Goal: Task Accomplishment & Management: Manage account settings

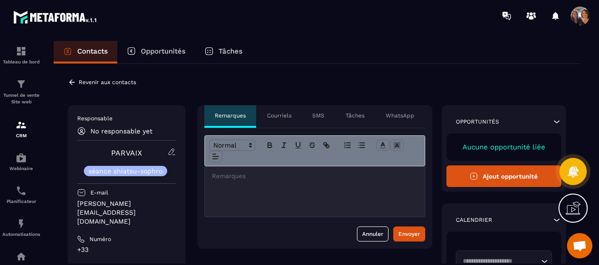
scroll to position [2028, 0]
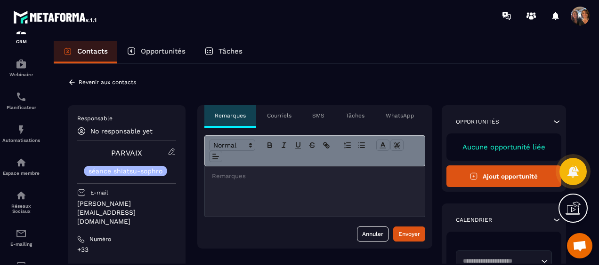
click at [69, 81] on icon at bounding box center [72, 82] width 8 height 8
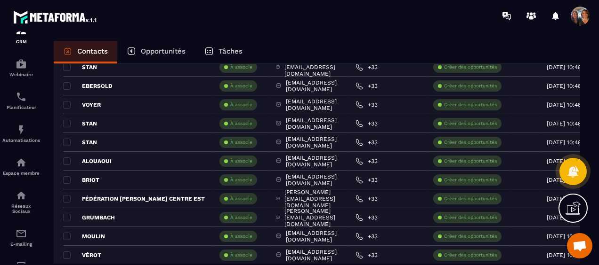
scroll to position [1835, 0]
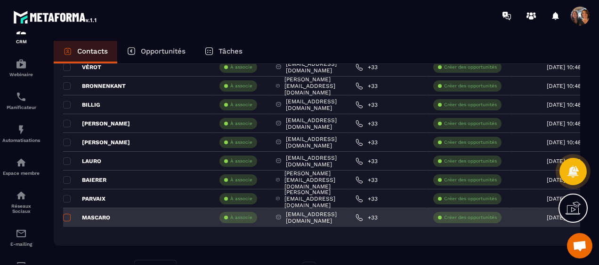
click at [67, 216] on span at bounding box center [67, 218] width 8 height 8
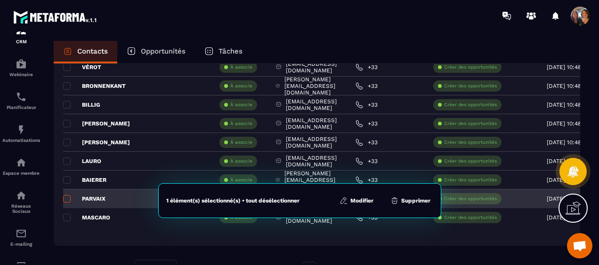
click at [67, 196] on span at bounding box center [67, 199] width 8 height 8
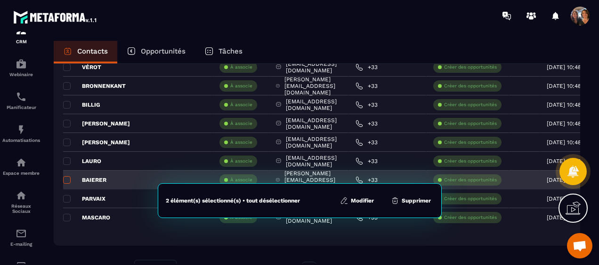
click at [68, 179] on span at bounding box center [67, 180] width 8 height 8
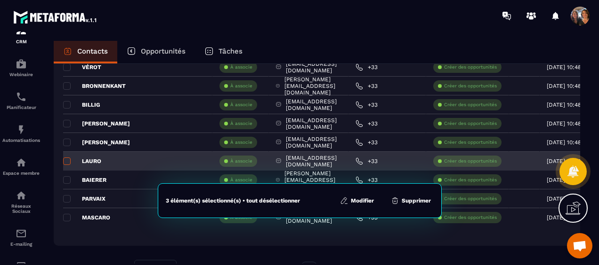
click at [64, 161] on span at bounding box center [67, 162] width 8 height 8
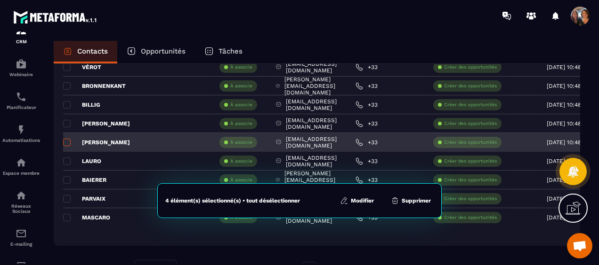
click at [65, 139] on span at bounding box center [67, 143] width 8 height 8
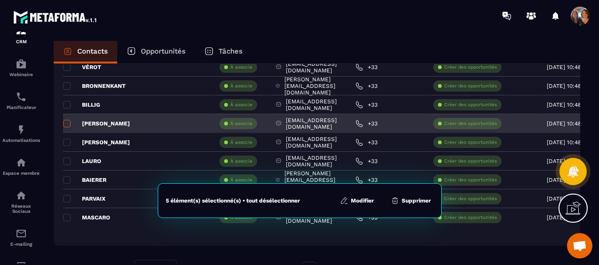
click at [66, 125] on span at bounding box center [67, 124] width 8 height 8
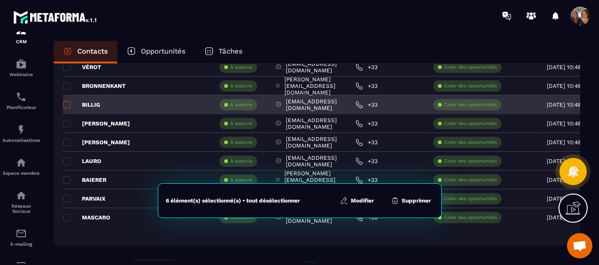
click at [66, 104] on span at bounding box center [67, 105] width 8 height 8
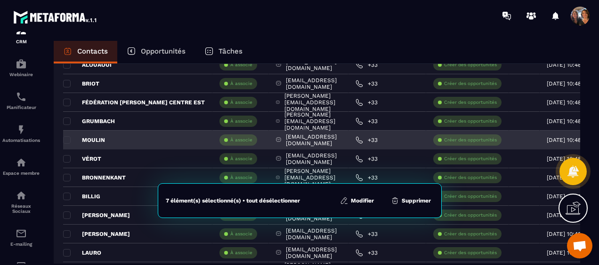
scroll to position [1741, 0]
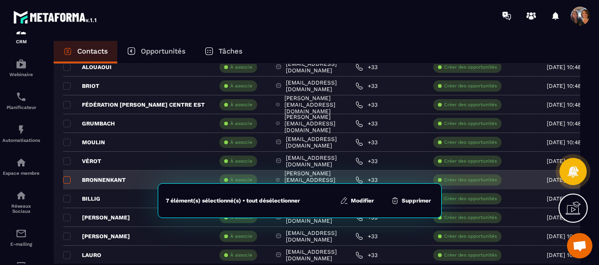
click at [67, 176] on span at bounding box center [67, 180] width 8 height 8
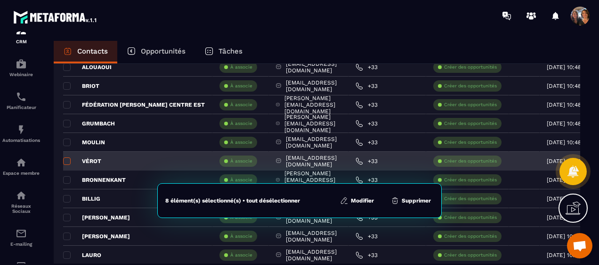
click at [65, 159] on span at bounding box center [67, 162] width 8 height 8
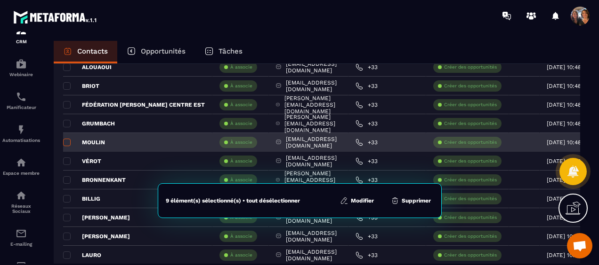
click at [66, 142] on span at bounding box center [67, 143] width 8 height 8
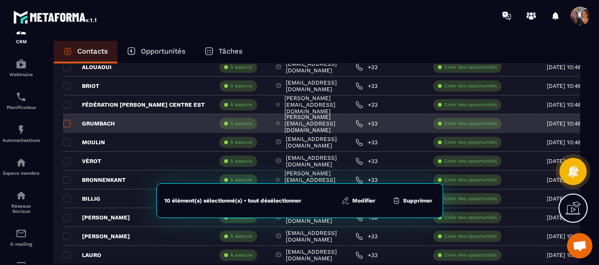
click at [65, 121] on span at bounding box center [67, 124] width 8 height 8
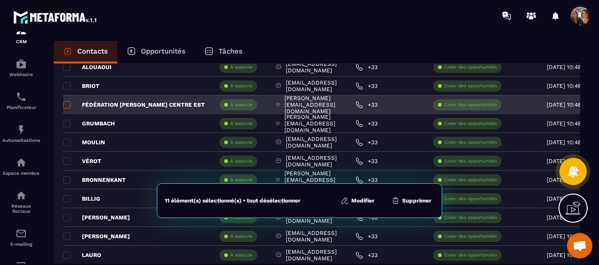
click at [65, 102] on span at bounding box center [67, 105] width 8 height 8
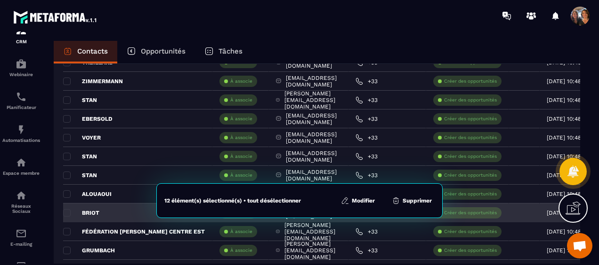
scroll to position [1600, 0]
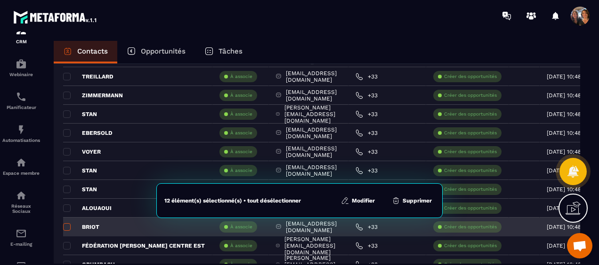
click at [64, 224] on span at bounding box center [67, 228] width 8 height 8
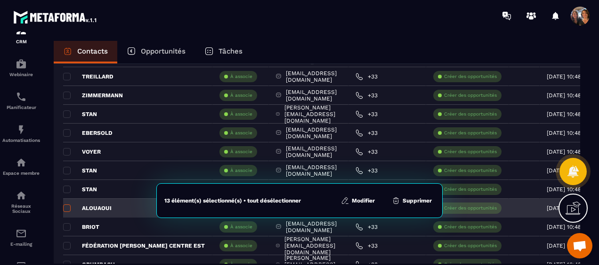
click at [67, 206] on span at bounding box center [67, 209] width 8 height 8
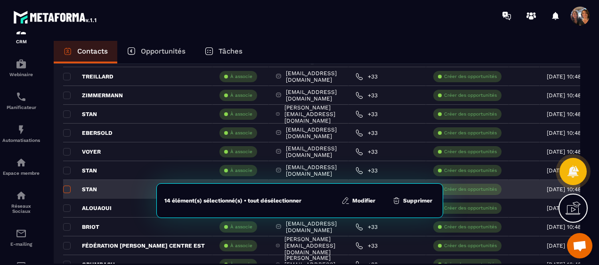
click at [66, 188] on span at bounding box center [67, 190] width 8 height 8
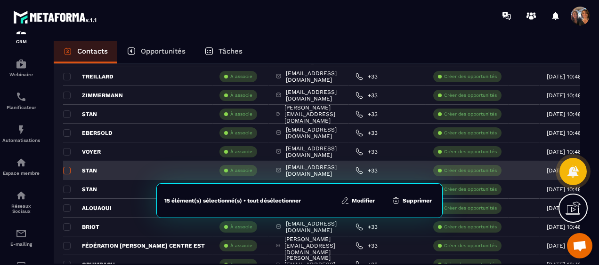
click at [65, 169] on span at bounding box center [67, 171] width 8 height 8
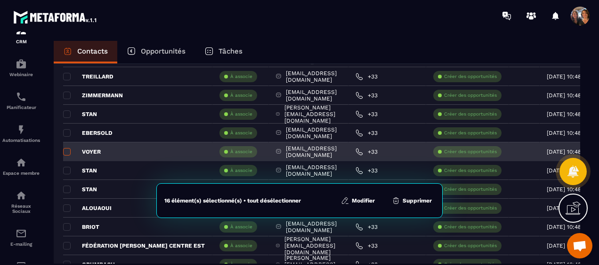
click at [66, 151] on span at bounding box center [67, 152] width 8 height 8
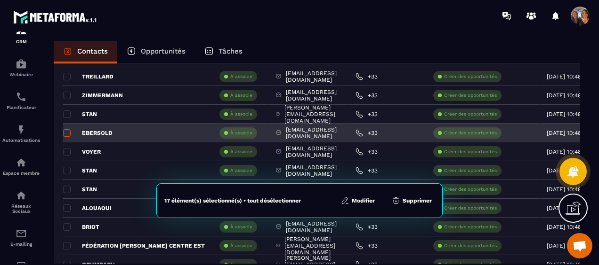
click at [68, 132] on span at bounding box center [67, 133] width 8 height 8
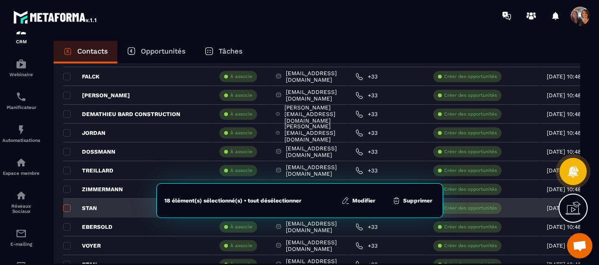
click at [66, 205] on span at bounding box center [67, 209] width 8 height 8
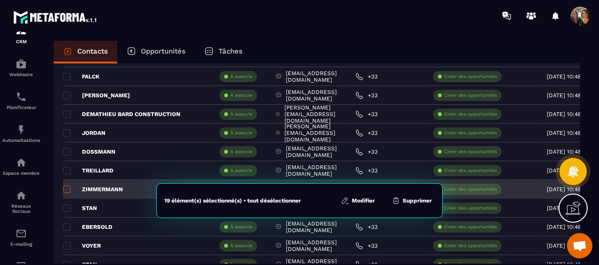
click at [65, 188] on span at bounding box center [67, 190] width 8 height 8
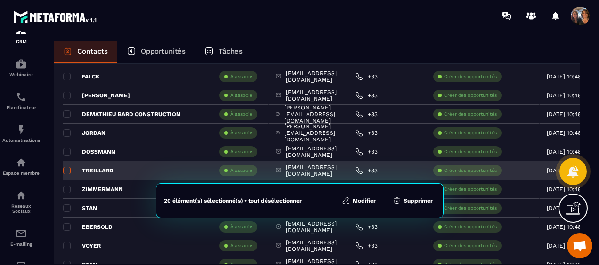
click at [66, 168] on span at bounding box center [67, 171] width 8 height 8
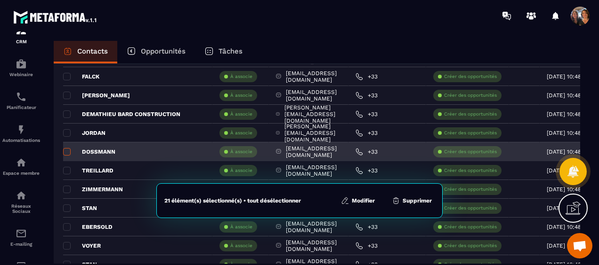
click at [67, 149] on span at bounding box center [67, 152] width 8 height 8
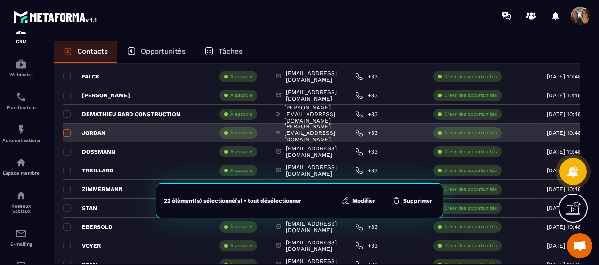
click at [64, 132] on span at bounding box center [67, 133] width 8 height 8
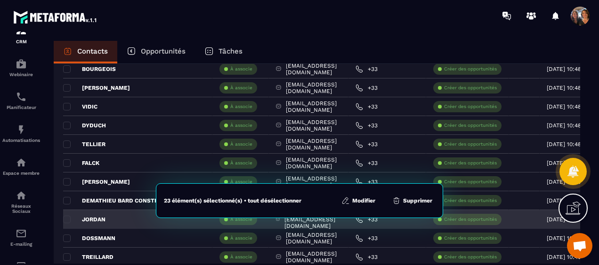
scroll to position [1412, 0]
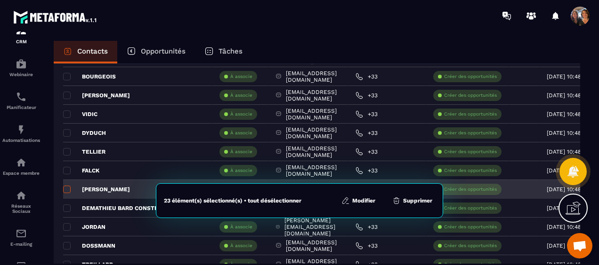
click at [67, 191] on span at bounding box center [67, 190] width 8 height 8
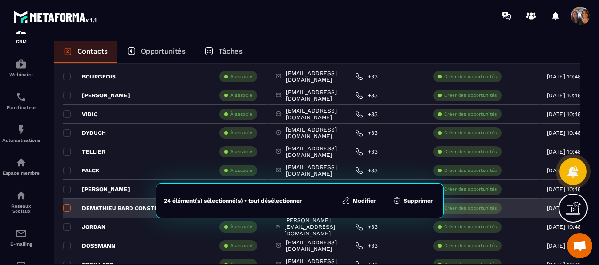
click at [67, 205] on span at bounding box center [67, 209] width 8 height 8
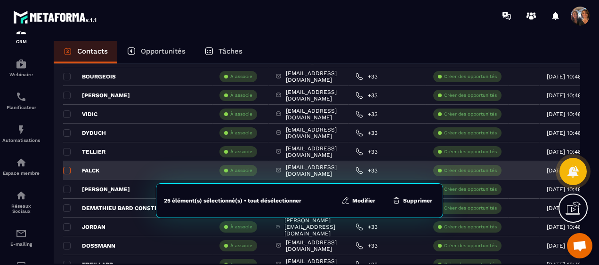
click at [67, 168] on span at bounding box center [67, 171] width 8 height 8
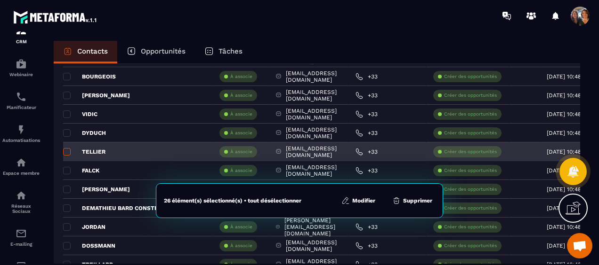
click at [66, 150] on span at bounding box center [67, 152] width 8 height 8
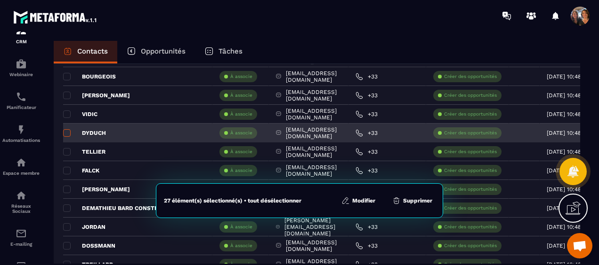
click at [66, 133] on span at bounding box center [67, 133] width 8 height 8
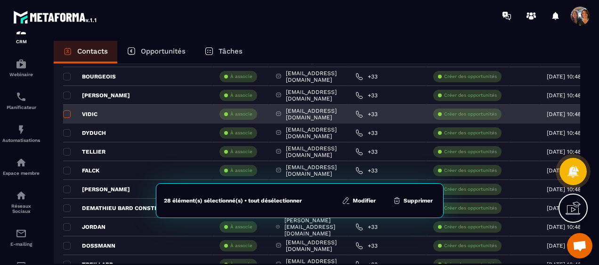
click at [66, 114] on span at bounding box center [67, 115] width 8 height 8
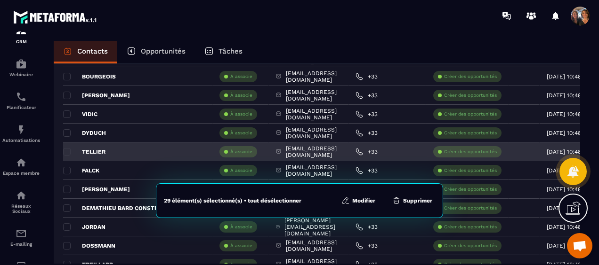
scroll to position [1318, 0]
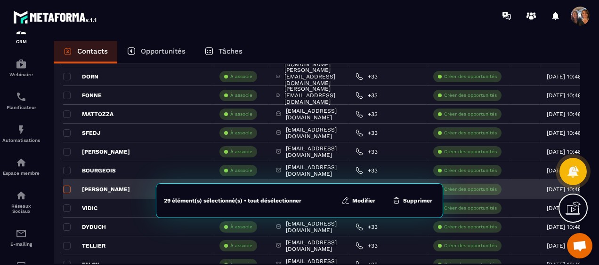
click at [66, 187] on span at bounding box center [67, 190] width 8 height 8
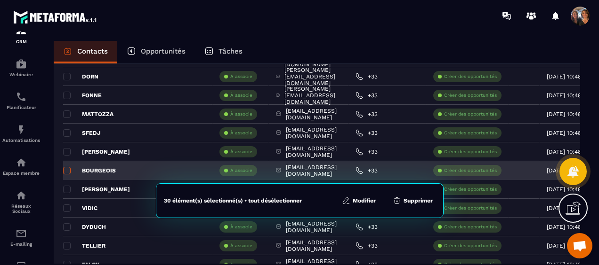
click at [66, 170] on span at bounding box center [67, 171] width 8 height 8
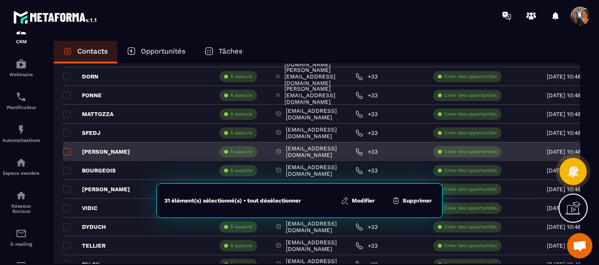
click at [68, 149] on span at bounding box center [67, 152] width 8 height 8
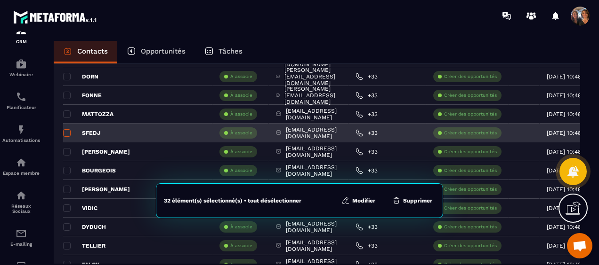
click at [67, 130] on span at bounding box center [67, 133] width 8 height 8
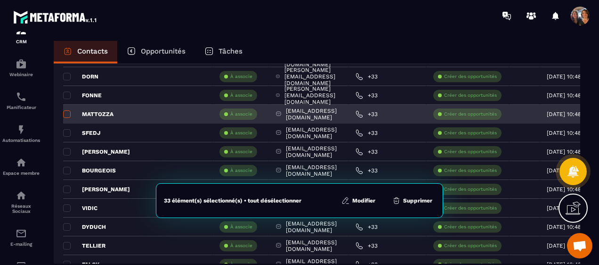
click at [65, 111] on span at bounding box center [67, 115] width 8 height 8
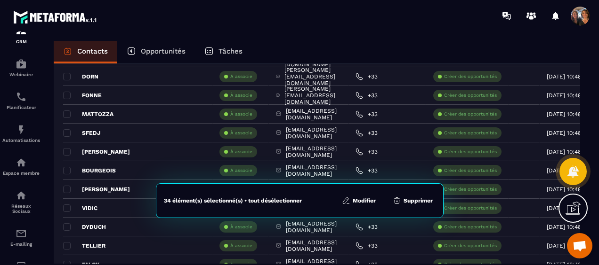
click at [364, 197] on button "Modifier" at bounding box center [359, 200] width 40 height 9
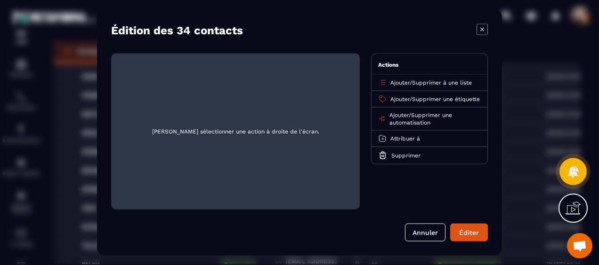
click at [403, 96] on span "Ajouter" at bounding box center [399, 99] width 19 height 7
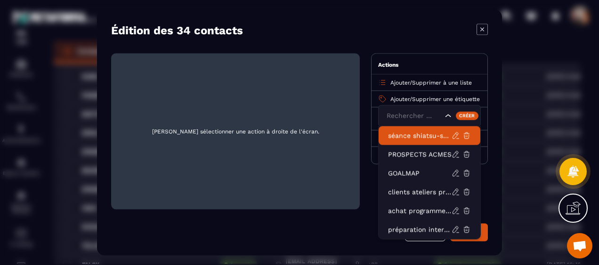
click at [411, 136] on p "séance shiatsu-sophro" at bounding box center [420, 135] width 64 height 9
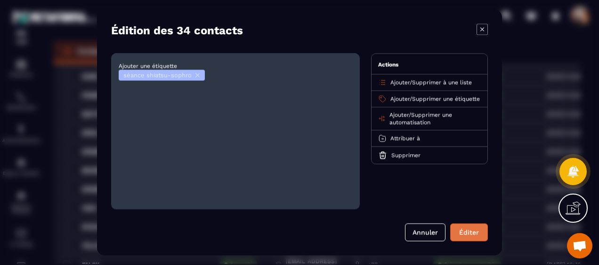
click at [466, 237] on button "Éditer" at bounding box center [469, 233] width 38 height 18
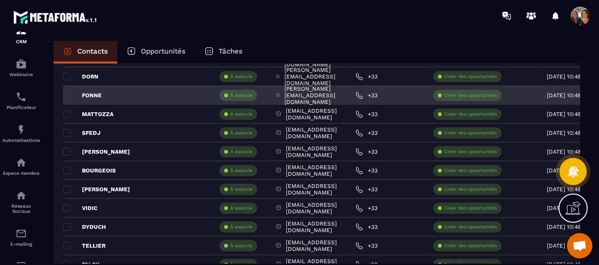
click at [87, 92] on p "FONNE" at bounding box center [82, 96] width 39 height 8
